Goal: Check status: Check status

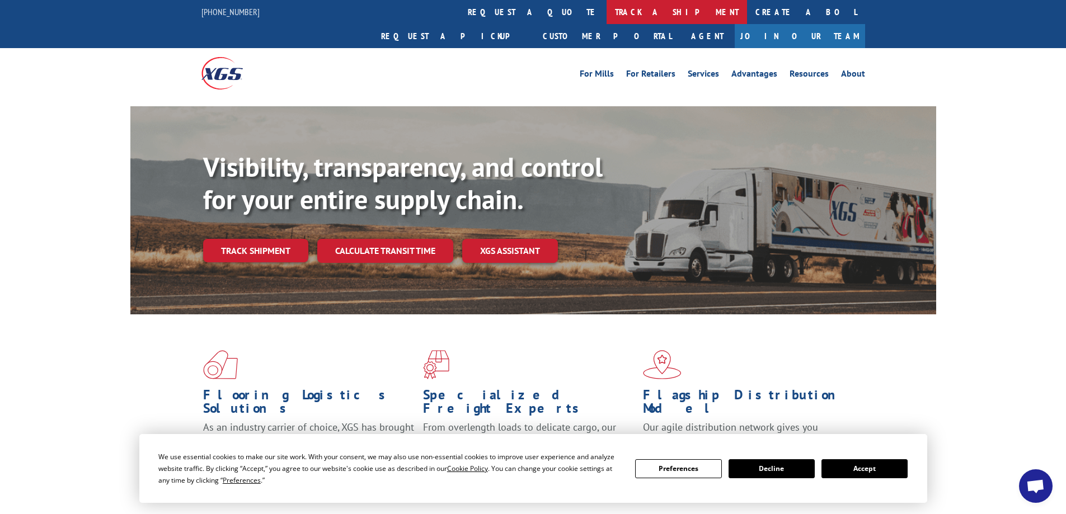
click at [607, 17] on link "track a shipment" at bounding box center [677, 12] width 141 height 24
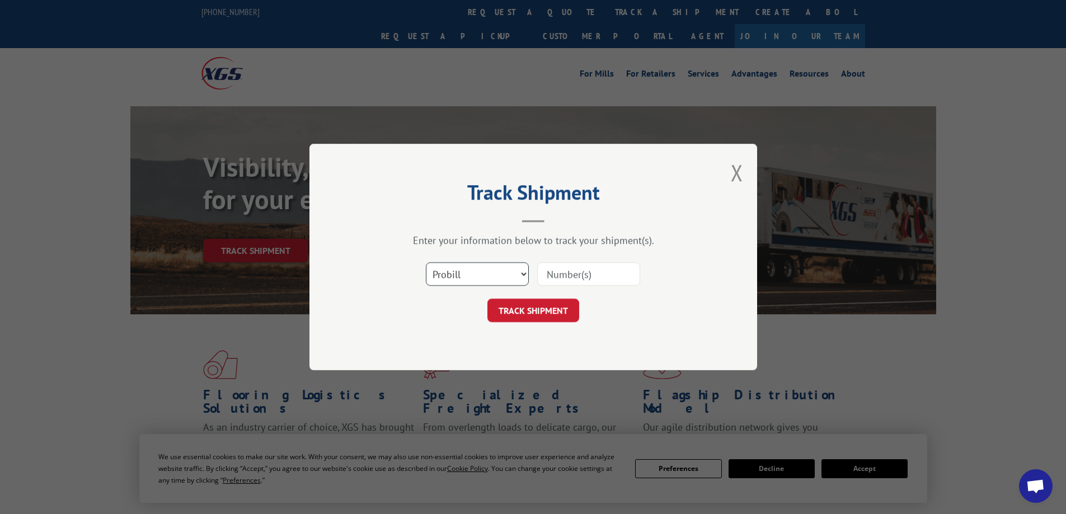
click at [522, 270] on select "Select category... Probill BOL PO" at bounding box center [477, 275] width 103 height 24
click at [525, 270] on select "Select category... Probill BOL PO" at bounding box center [477, 275] width 103 height 24
select select "bol"
click at [426, 263] on select "Select category... Probill BOL PO" at bounding box center [477, 275] width 103 height 24
click at [551, 278] on input at bounding box center [588, 275] width 103 height 24
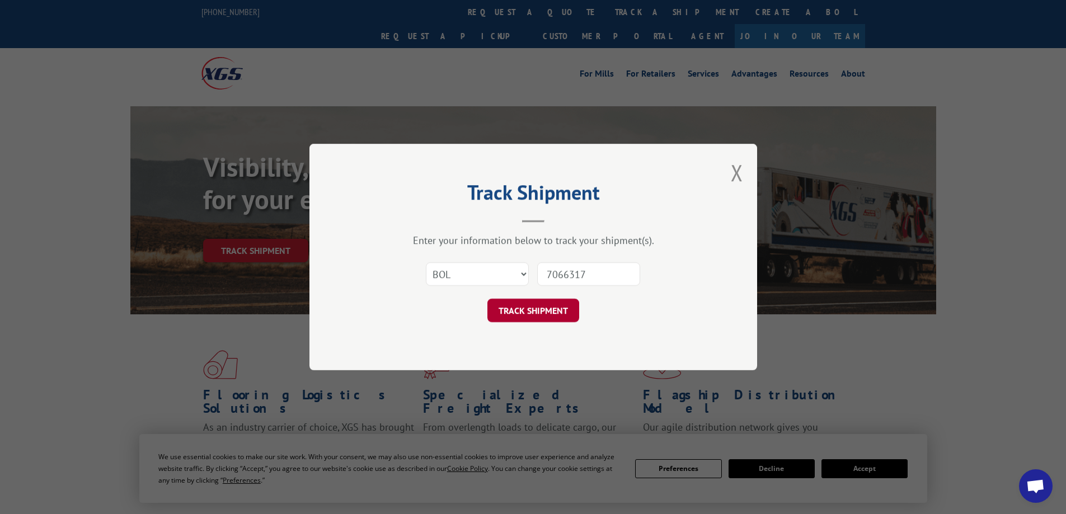
type input "7066317"
click at [563, 306] on button "TRACK SHIPMENT" at bounding box center [534, 311] width 92 height 24
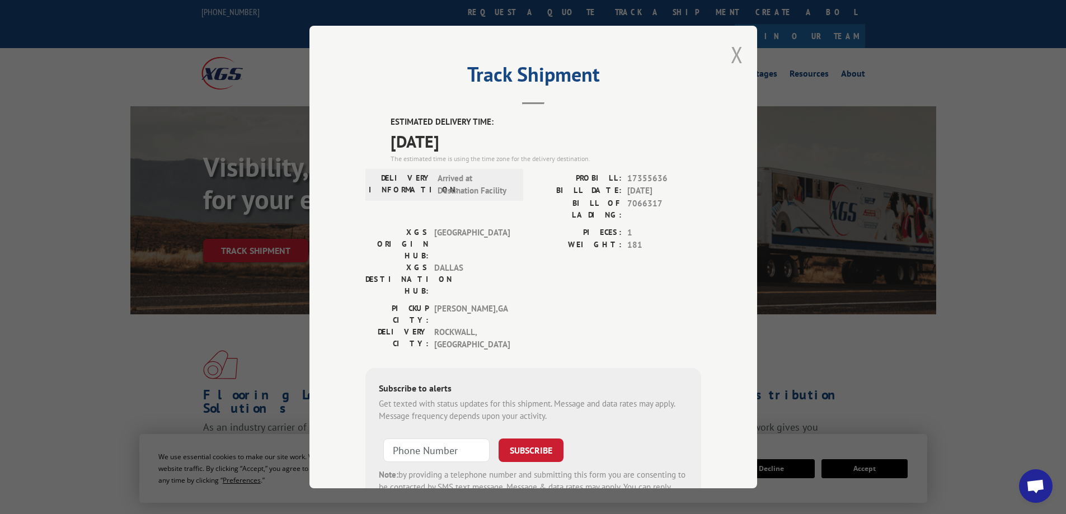
click at [737, 54] on button "Close modal" at bounding box center [737, 55] width 12 height 30
